Goal: Find specific page/section: Find specific page/section

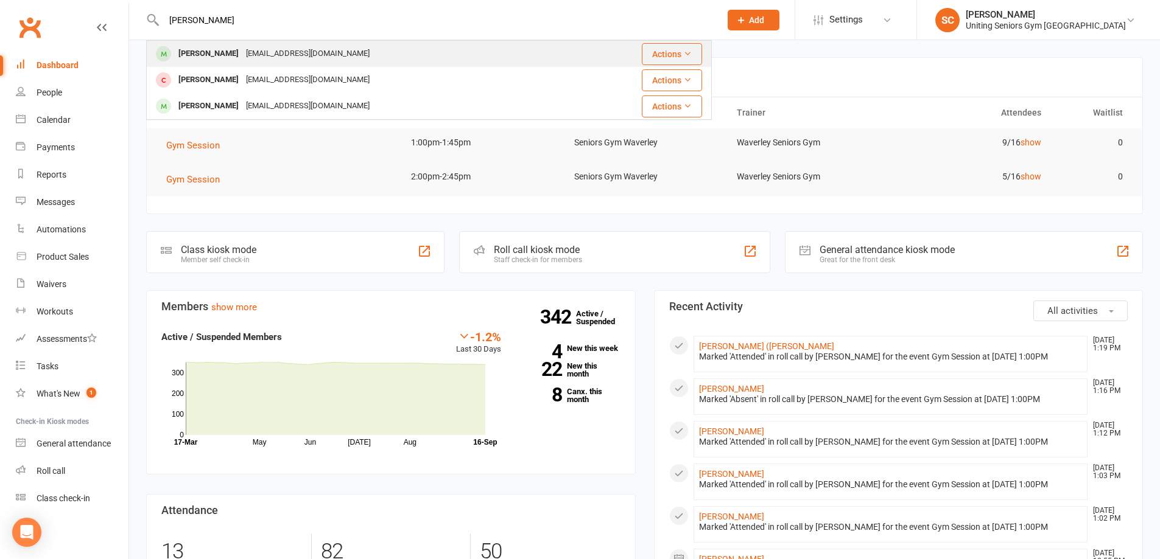
type input "rayna ro"
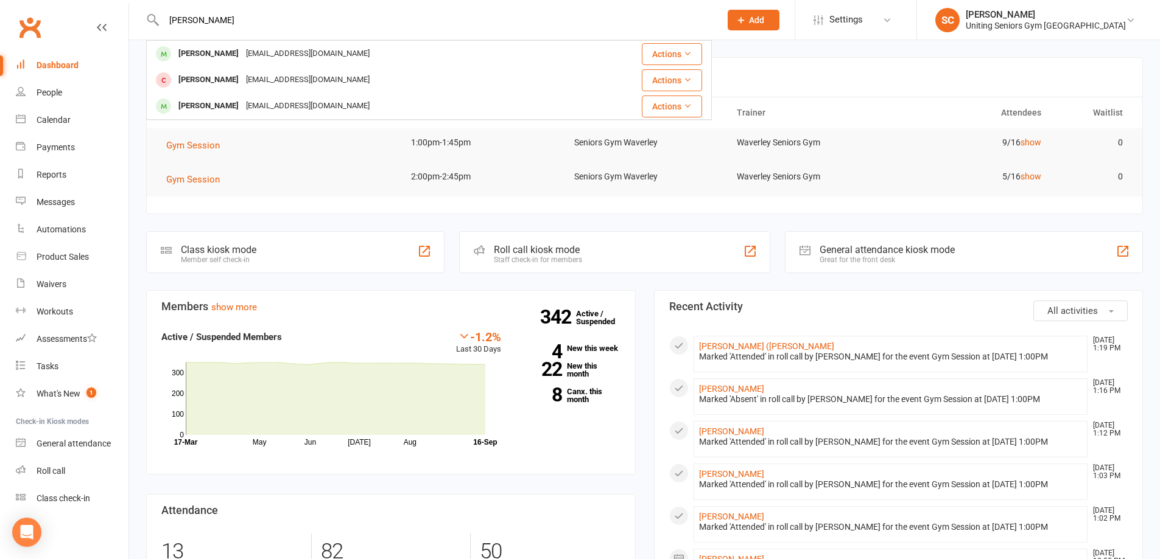
drag, startPoint x: 417, startPoint y: 52, endPoint x: 411, endPoint y: 59, distance: 9.1
click at [416, 52] on div "Rayna Rosenberg raynar@bigpond.net.au" at bounding box center [363, 53] width 432 height 25
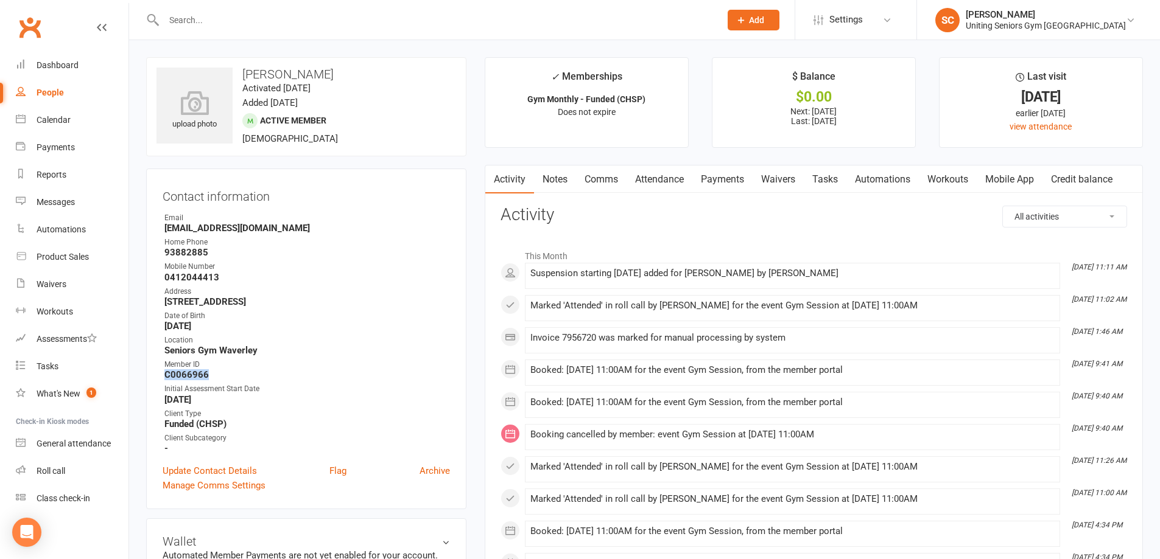
drag, startPoint x: 207, startPoint y: 376, endPoint x: 163, endPoint y: 377, distance: 44.5
click at [163, 377] on li "Member ID C0066966" at bounding box center [306, 369] width 287 height 21
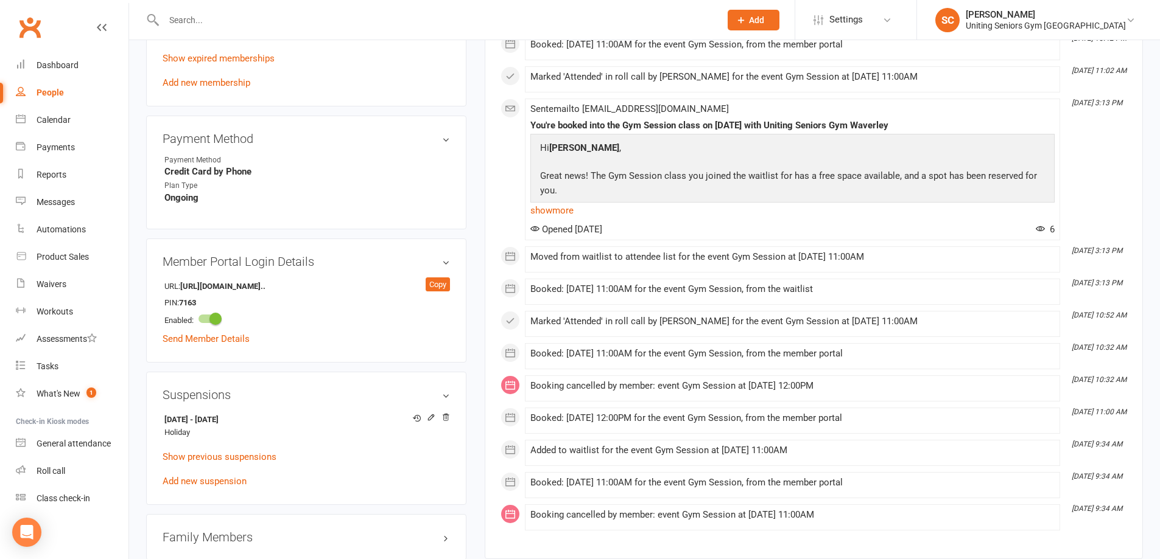
scroll to position [670, 0]
